Goal: Transaction & Acquisition: Purchase product/service

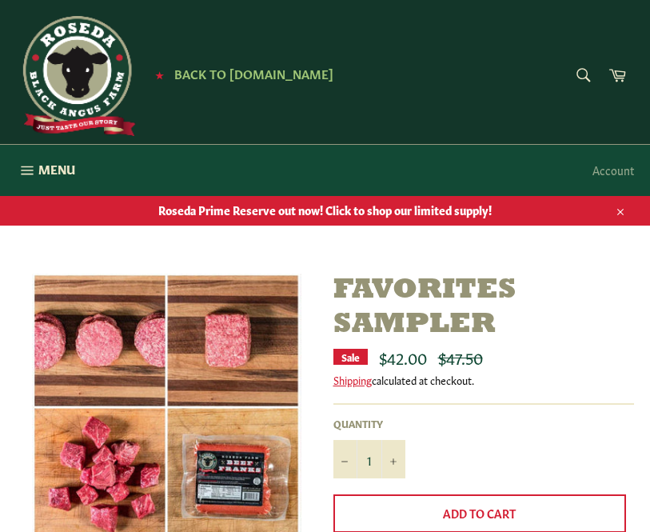
click at [612, 190] on link "Account" at bounding box center [614, 169] width 58 height 47
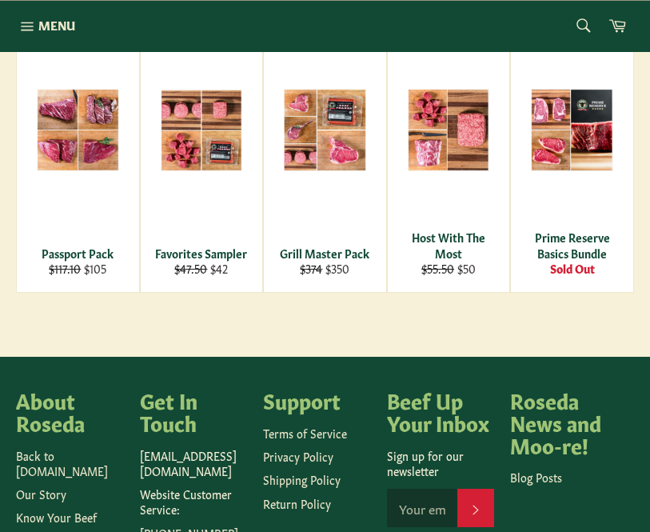
scroll to position [336, 0]
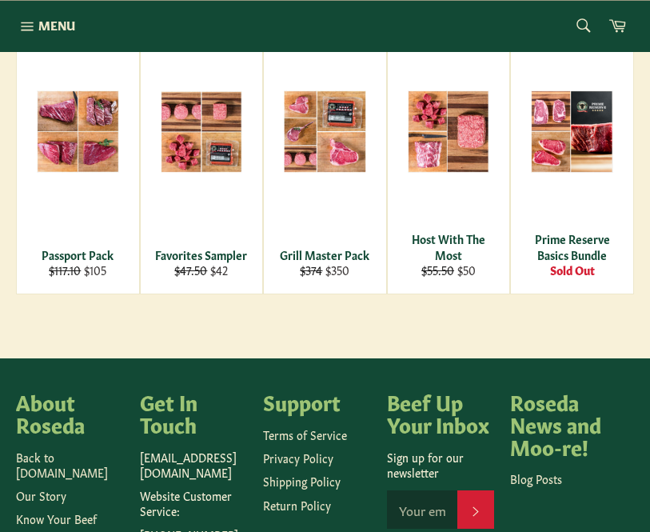
click at [94, 138] on span "View" at bounding box center [77, 158] width 102 height 41
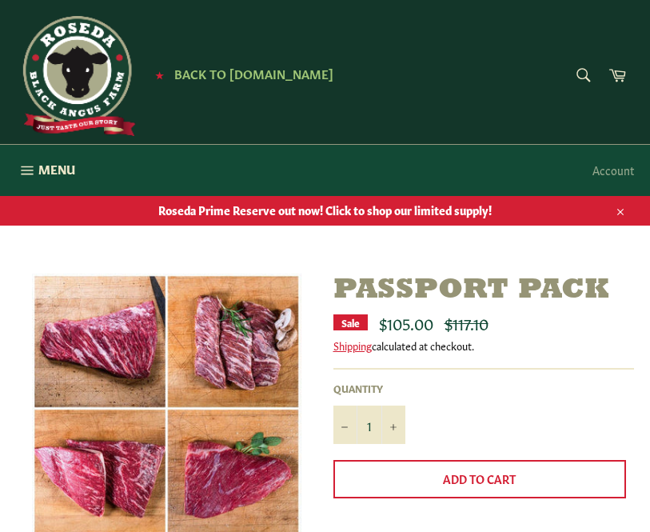
click at [230, 71] on span "Back to [DOMAIN_NAME]" at bounding box center [253, 73] width 159 height 17
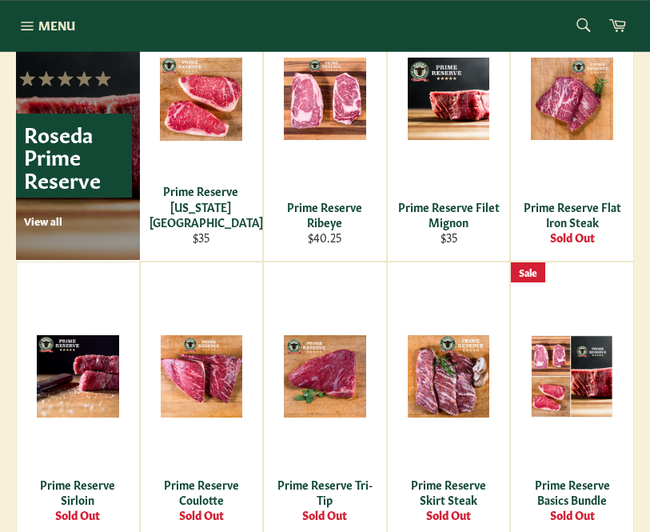
scroll to position [1047, 0]
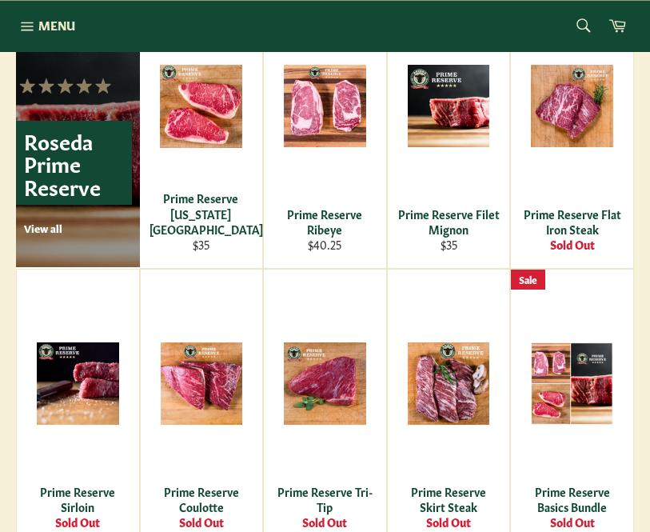
click at [218, 122] on span "View" at bounding box center [201, 132] width 102 height 41
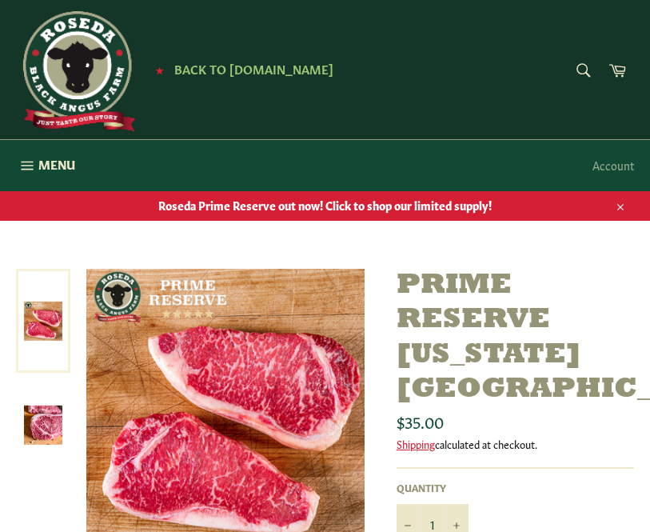
scroll to position [15, 0]
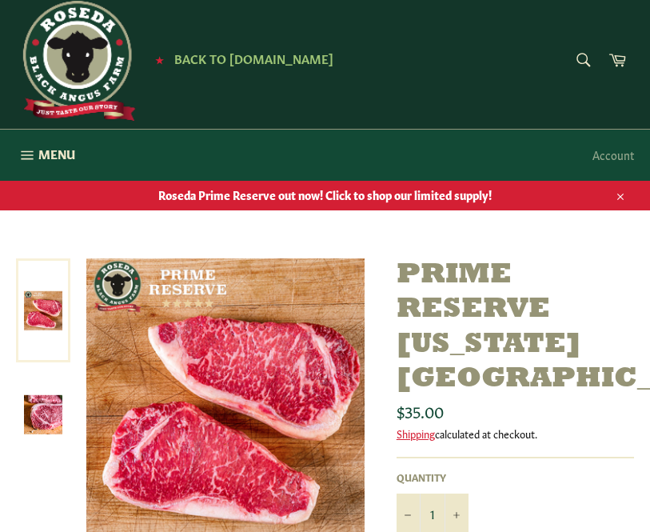
click at [62, 149] on span "Menu" at bounding box center [56, 154] width 37 height 17
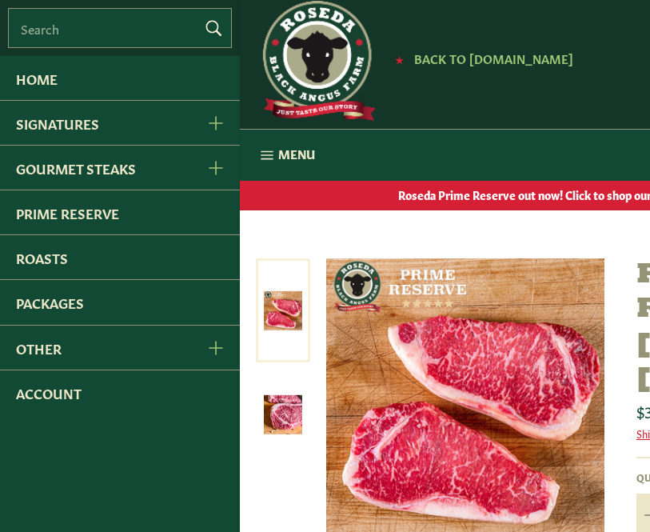
click at [137, 170] on link "Gourmet Steaks" at bounding box center [95, 168] width 190 height 44
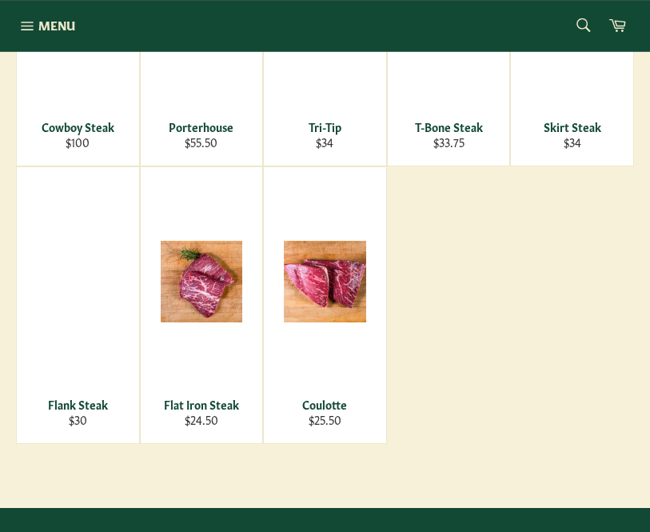
scroll to position [733, 0]
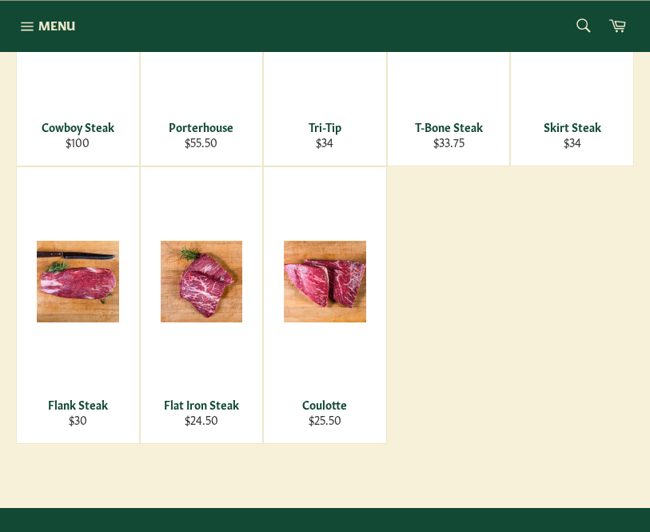
click at [99, 287] on span "View" at bounding box center [77, 307] width 102 height 41
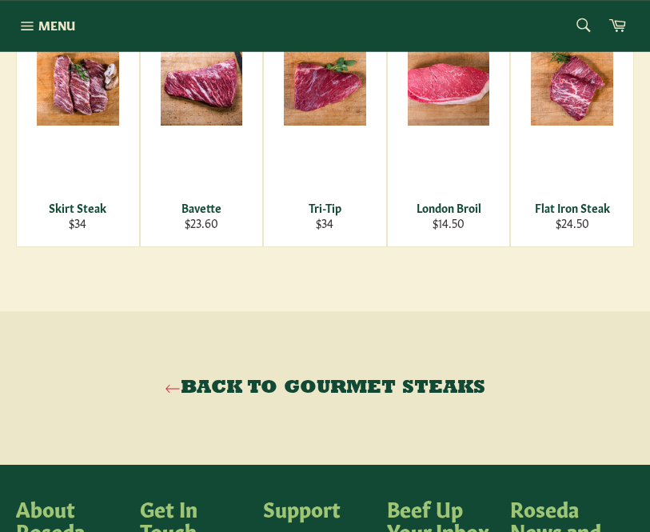
scroll to position [1105, 0]
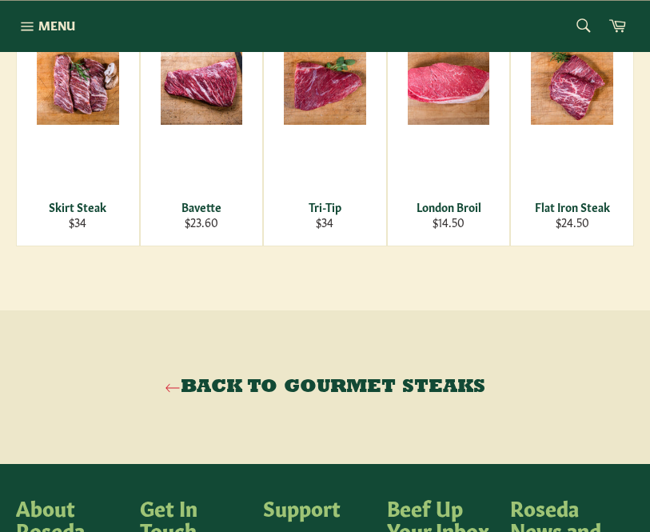
click at [451, 103] on span "View" at bounding box center [448, 110] width 102 height 41
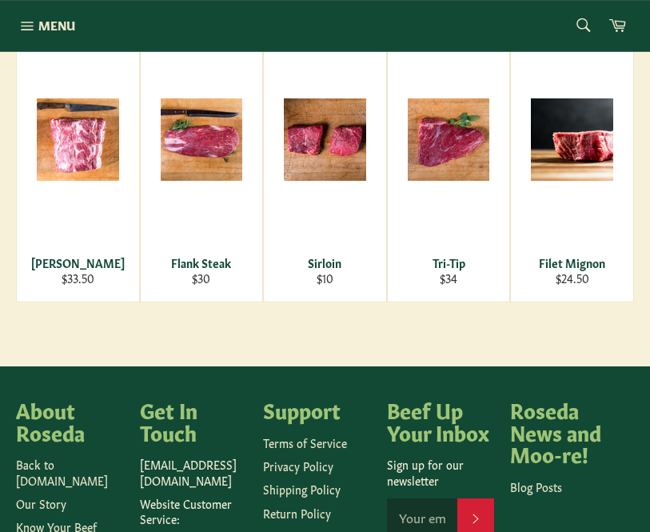
scroll to position [1033, 0]
click at [561, 186] on span "View" at bounding box center [572, 165] width 102 height 41
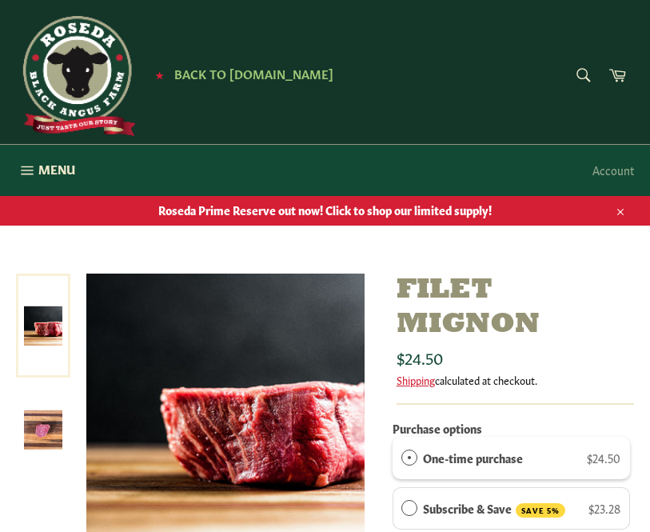
click at [334, 26] on div "★ Back to [DOMAIN_NAME]" at bounding box center [222, 76] width 412 height 120
